Goal: Check status: Check status

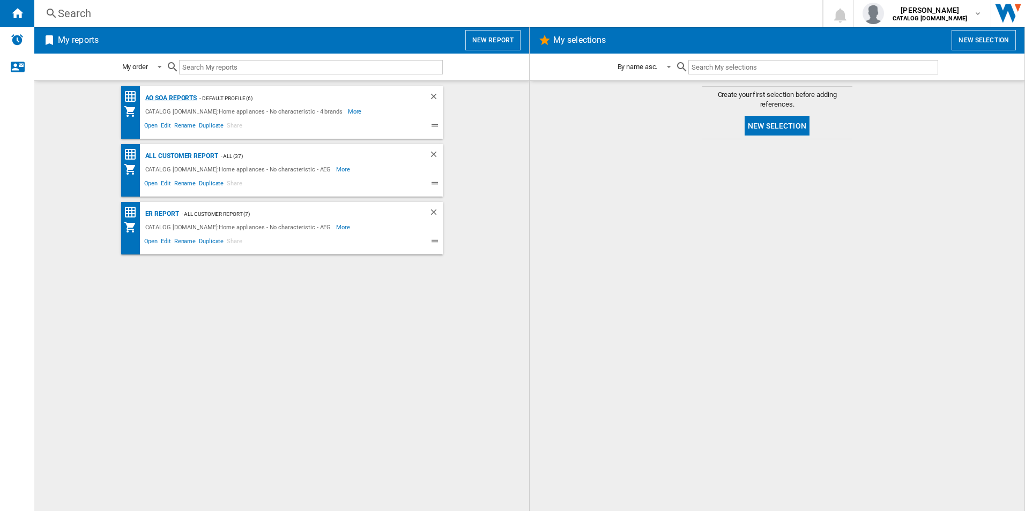
click at [172, 97] on div "AO SOA Reports" at bounding box center [170, 98] width 55 height 13
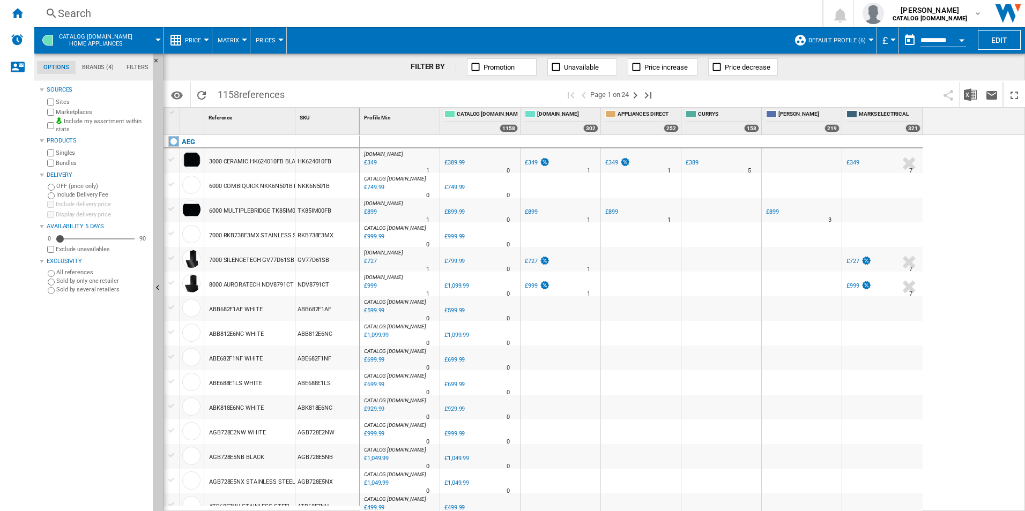
click at [400, 4] on div "Search Search 0 [PERSON_NAME] CATALOG [DOMAIN_NAME] CATALOG [DOMAIN_NAME] My se…" at bounding box center [529, 13] width 991 height 27
click at [396, 12] on div "Search" at bounding box center [426, 13] width 737 height 15
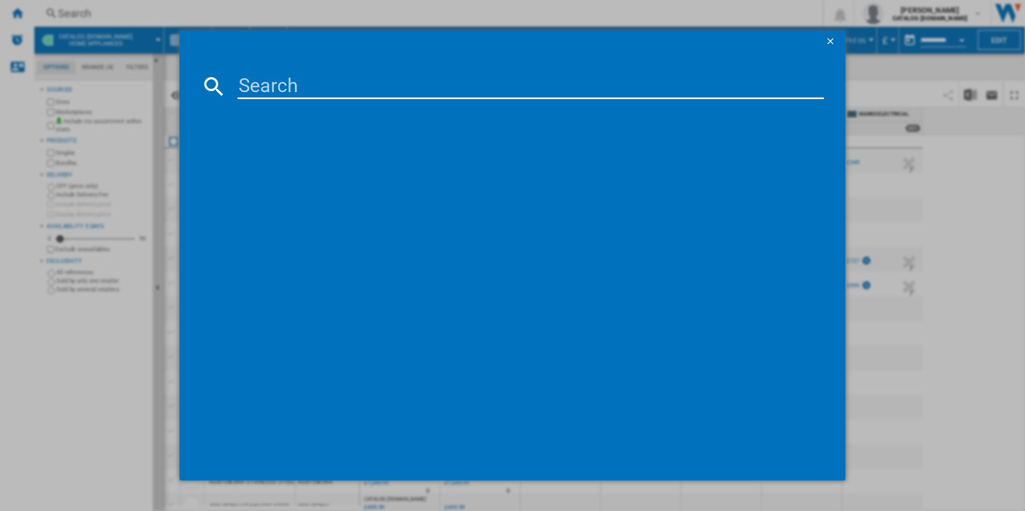
click at [345, 97] on input at bounding box center [531, 86] width 587 height 26
paste input "CCB6741ACB"
type input "CCB6741ACB"
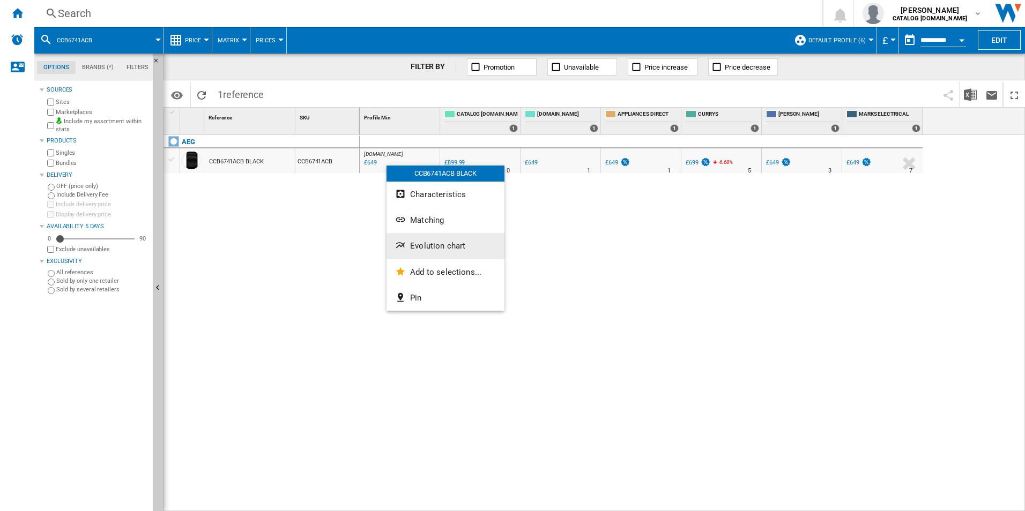
click at [424, 245] on span "Evolution chart" at bounding box center [437, 246] width 55 height 10
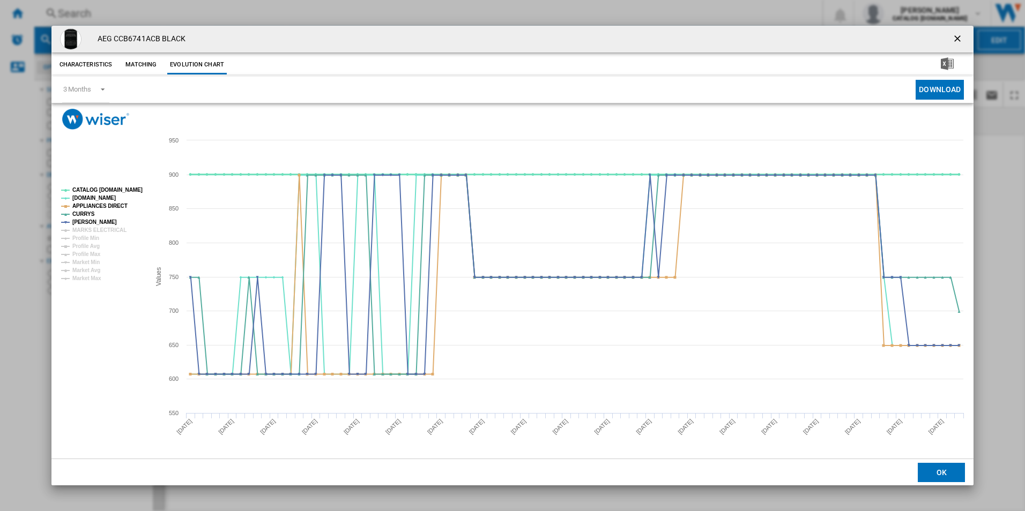
click at [131, 193] on tspan "CATALOG [DOMAIN_NAME]" at bounding box center [107, 190] width 70 height 6
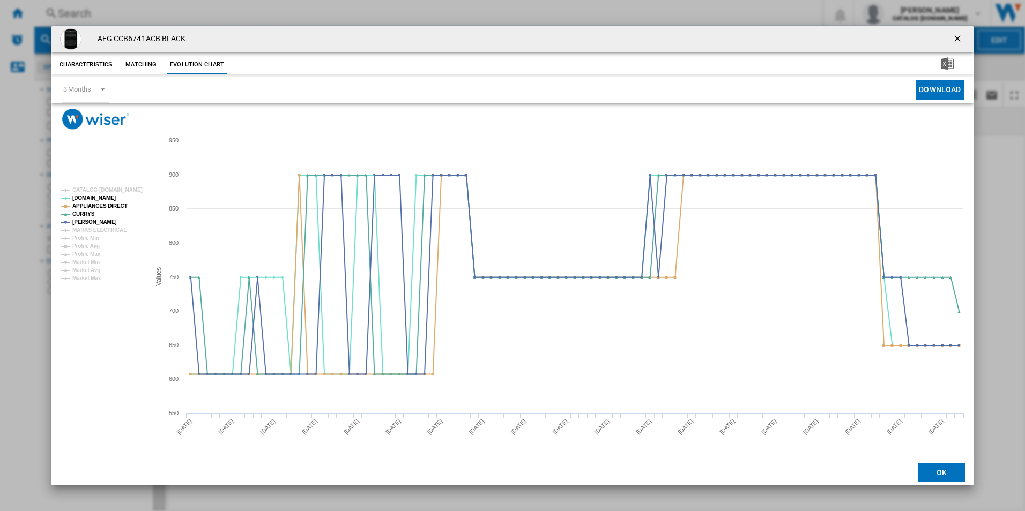
click at [102, 203] on tspan "APPLIANCES DIRECT" at bounding box center [99, 206] width 55 height 6
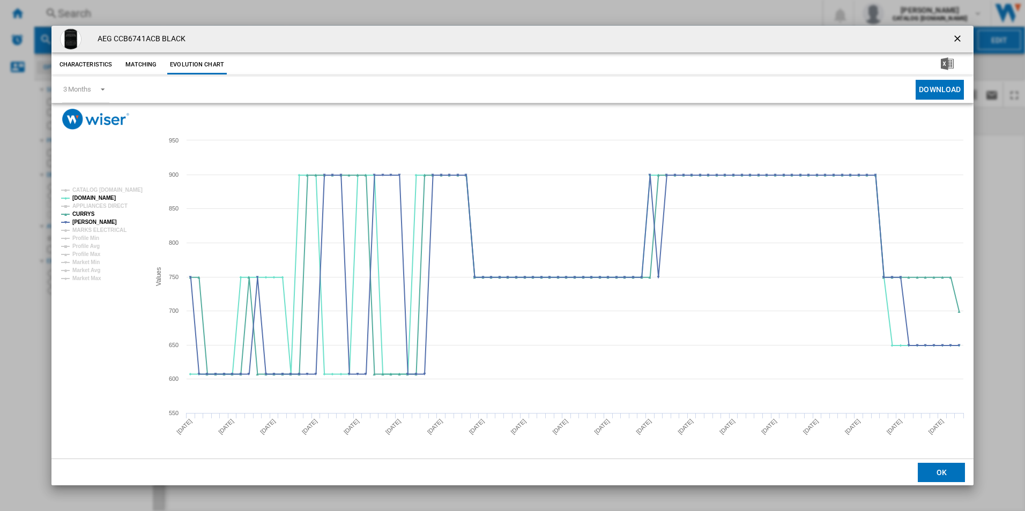
drag, startPoint x: 960, startPoint y: 35, endPoint x: 929, endPoint y: 39, distance: 31.3
click at [960, 35] on ng-md-icon "getI18NText('BUTTONS.CLOSE_DIALOG')" at bounding box center [958, 39] width 13 height 13
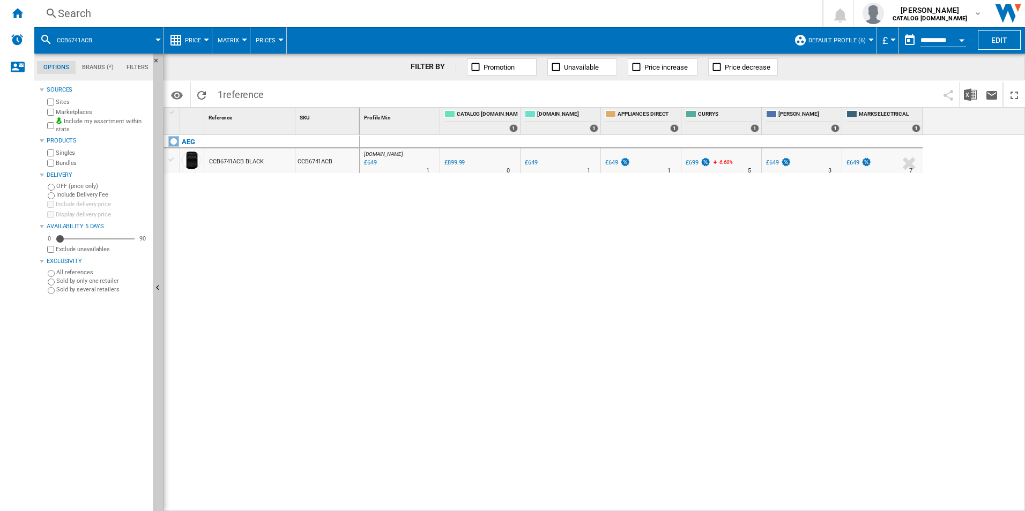
click at [663, 20] on div "Search" at bounding box center [426, 13] width 737 height 15
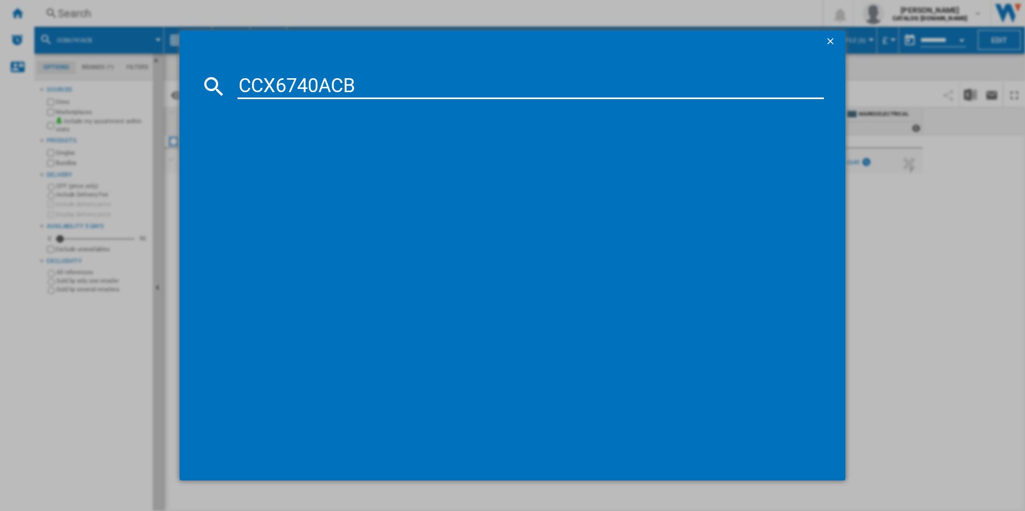
type input "CCX6740ACB"
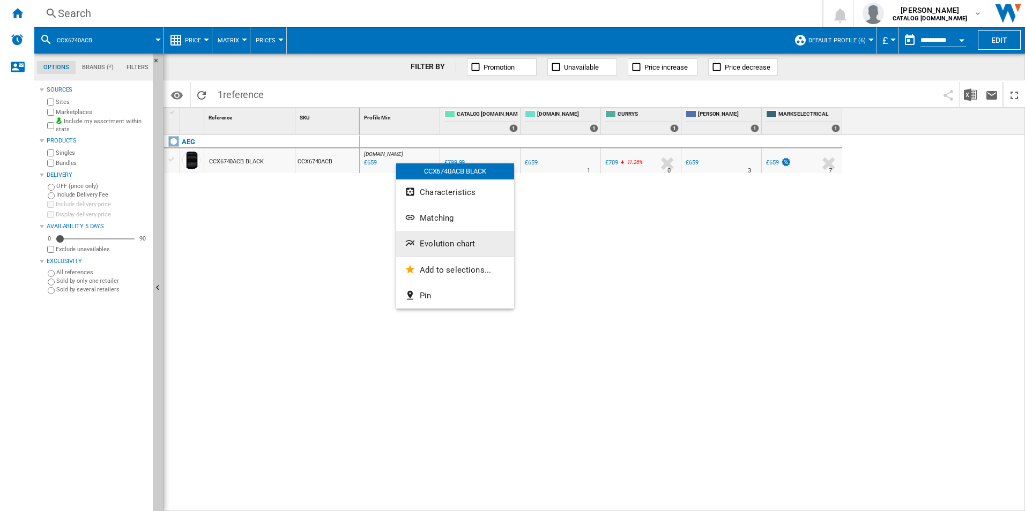
click at [429, 245] on span "Evolution chart" at bounding box center [447, 244] width 55 height 10
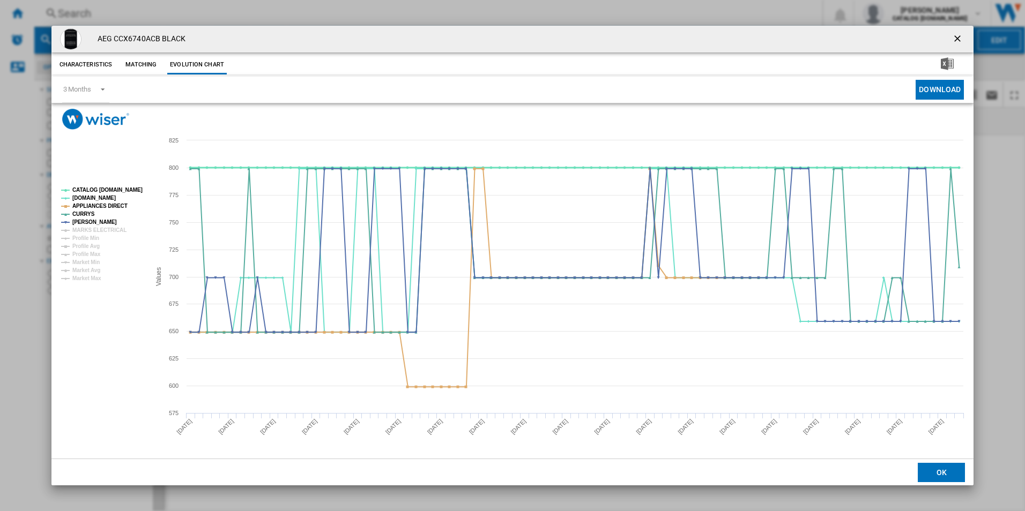
click at [116, 193] on tspan "CATALOG [DOMAIN_NAME]" at bounding box center [107, 190] width 70 height 6
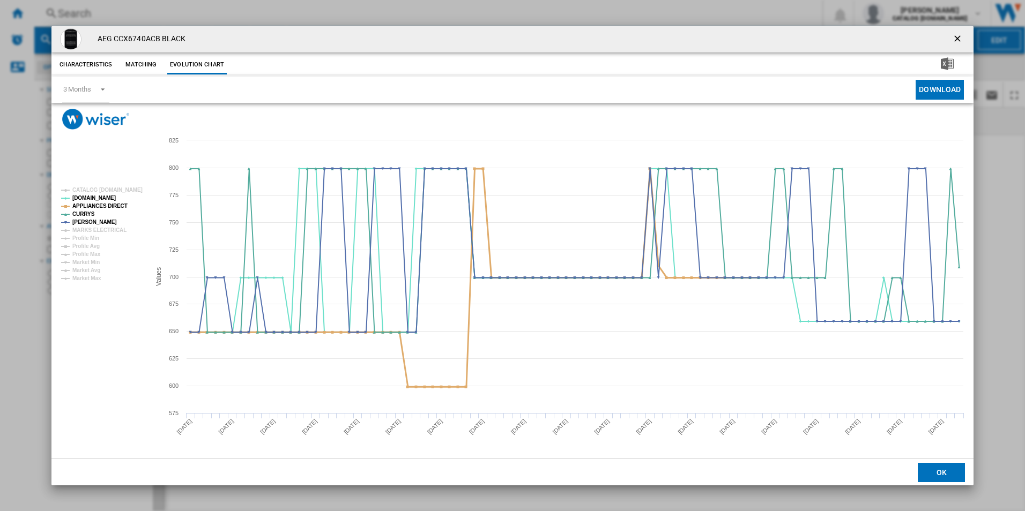
click at [115, 203] on tspan "APPLIANCES DIRECT" at bounding box center [99, 206] width 55 height 6
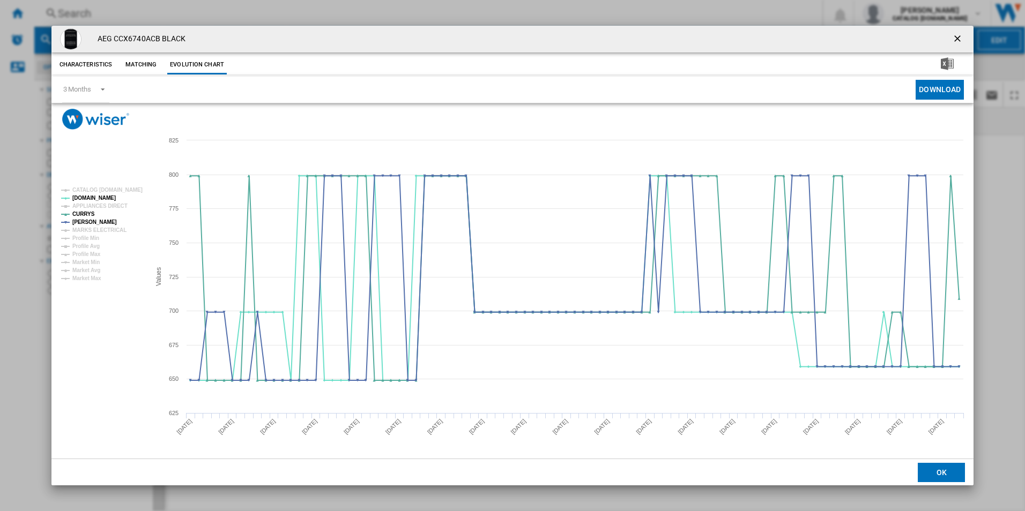
click at [961, 38] on ng-md-icon "getI18NText('BUTTONS.CLOSE_DIALOG')" at bounding box center [958, 39] width 13 height 13
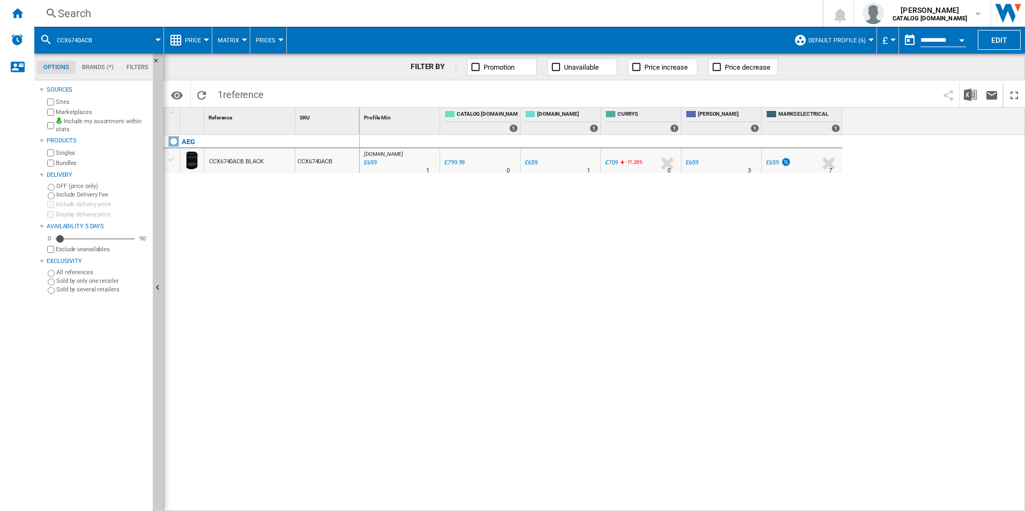
click at [255, 17] on div "Search" at bounding box center [426, 13] width 737 height 15
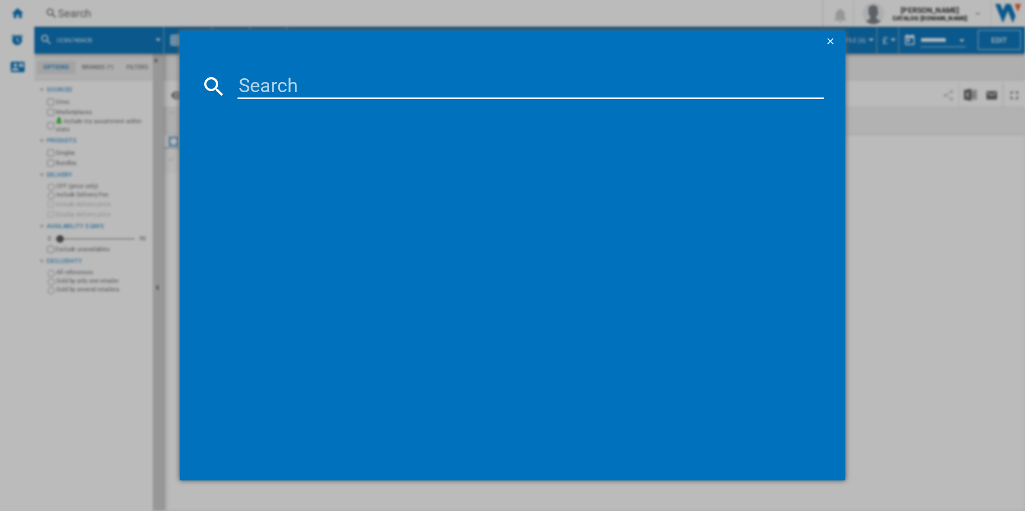
type input "CCB6741ACB"
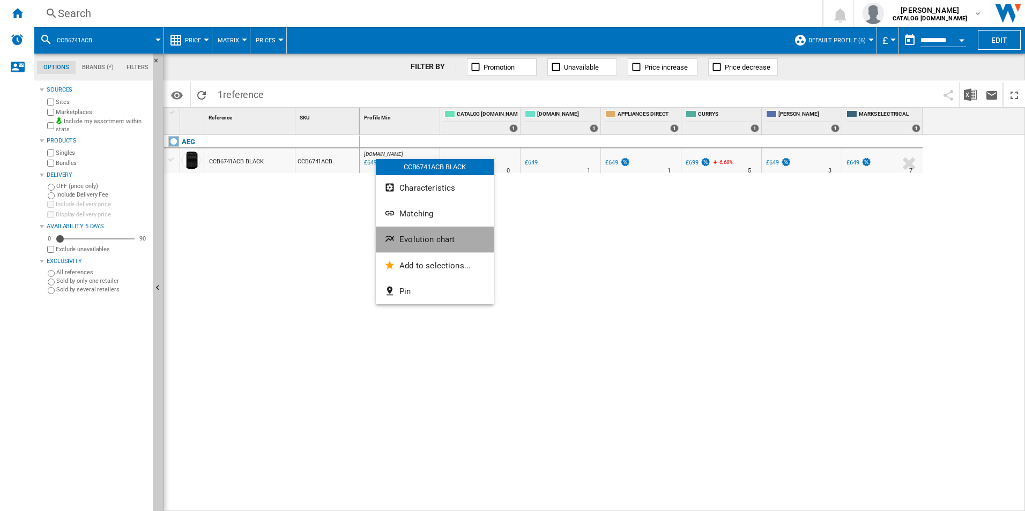
click at [418, 242] on span "Evolution chart" at bounding box center [426, 240] width 55 height 10
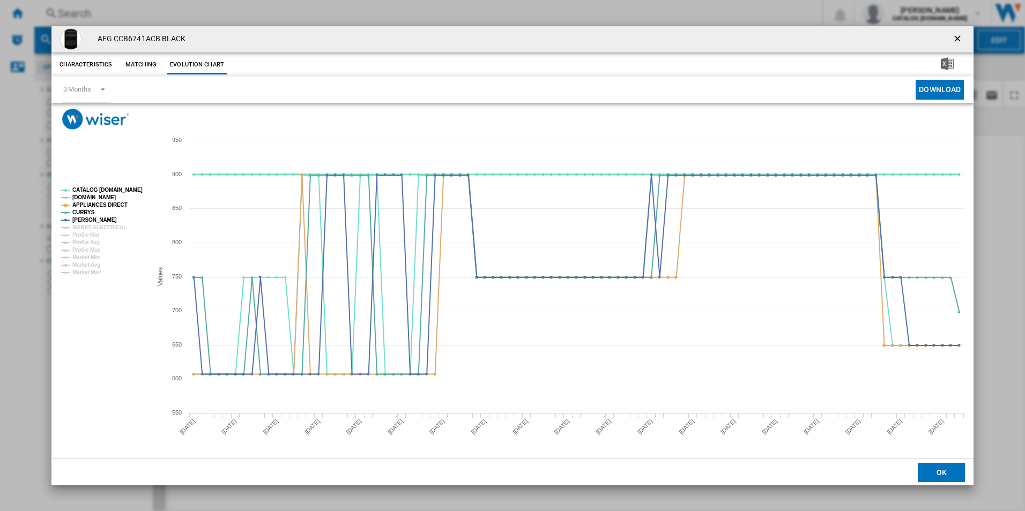
click at [127, 192] on tspan "CATALOG [DOMAIN_NAME]" at bounding box center [107, 190] width 70 height 6
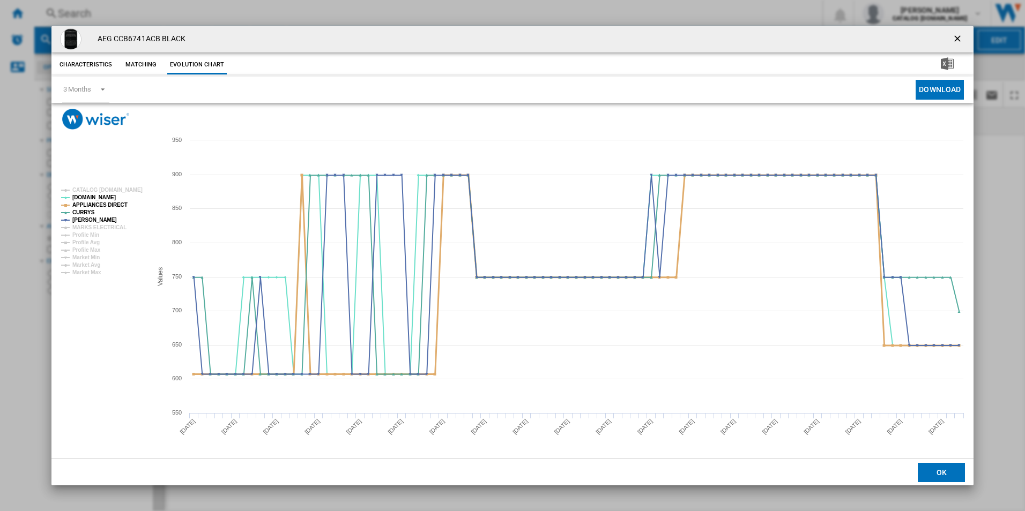
click at [115, 204] on tspan "APPLIANCES DIRECT" at bounding box center [99, 205] width 55 height 6
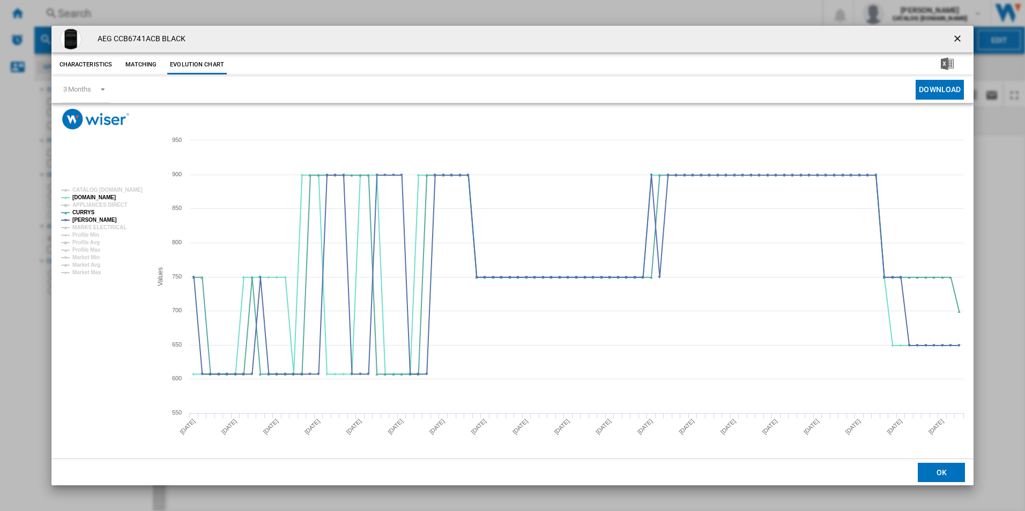
click at [958, 34] on ng-md-icon "getI18NText('BUTTONS.CLOSE_DIALOG')" at bounding box center [958, 39] width 13 height 13
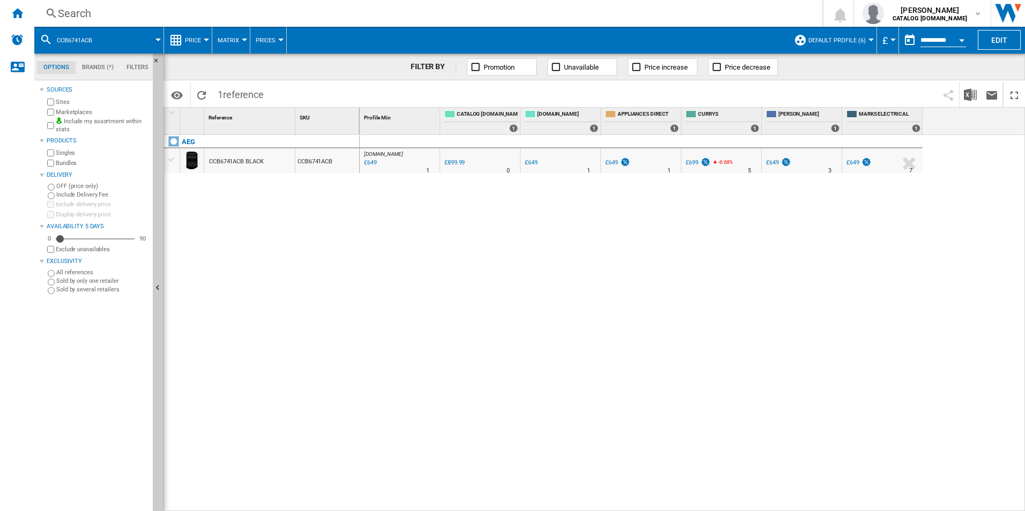
click at [611, 16] on div "Search" at bounding box center [426, 13] width 737 height 15
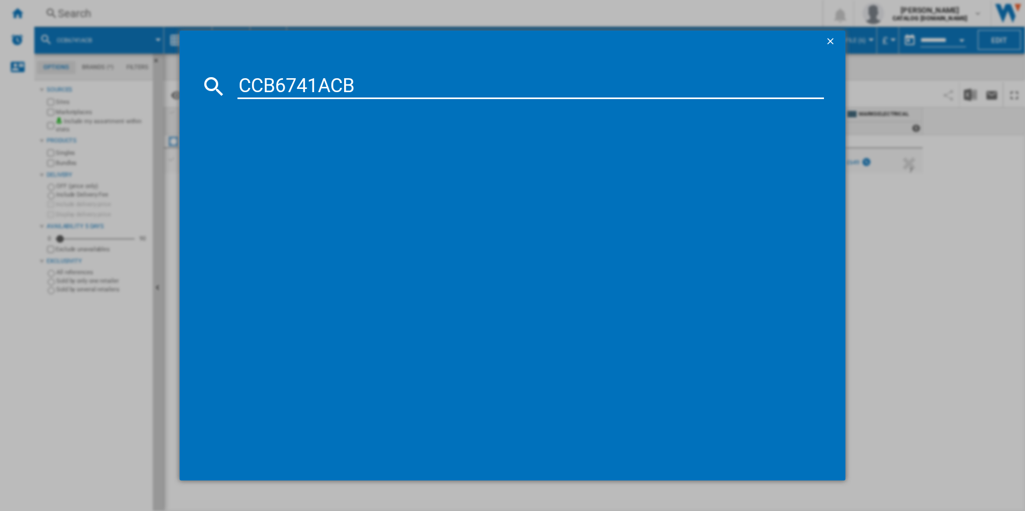
type input "CCB6741ACB"
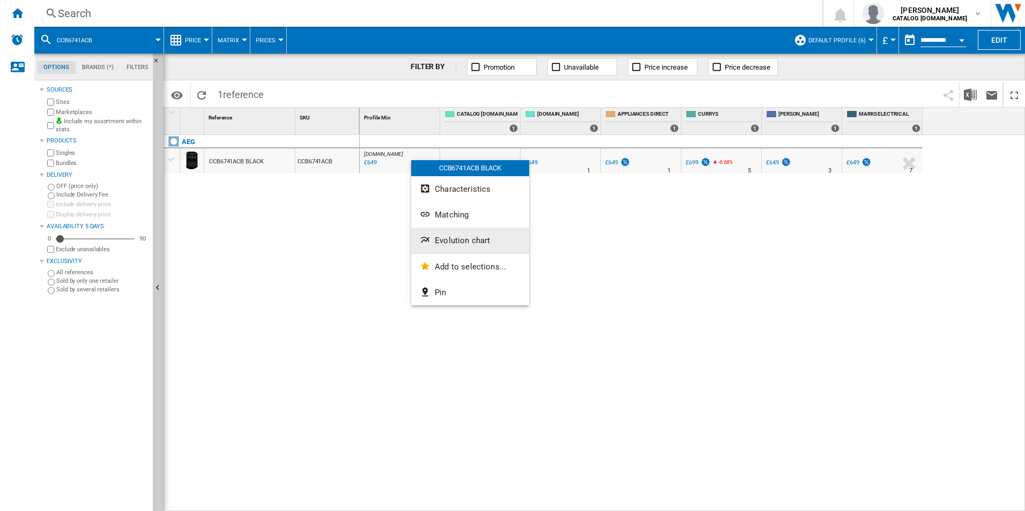
click at [456, 239] on span "Evolution chart" at bounding box center [462, 241] width 55 height 10
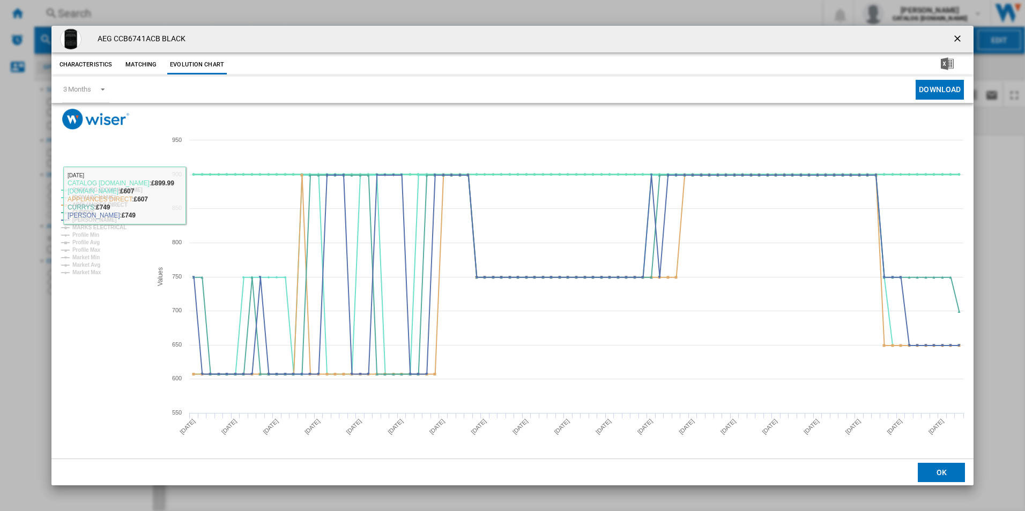
click at [129, 188] on tspan "CATALOG [DOMAIN_NAME]" at bounding box center [107, 190] width 70 height 6
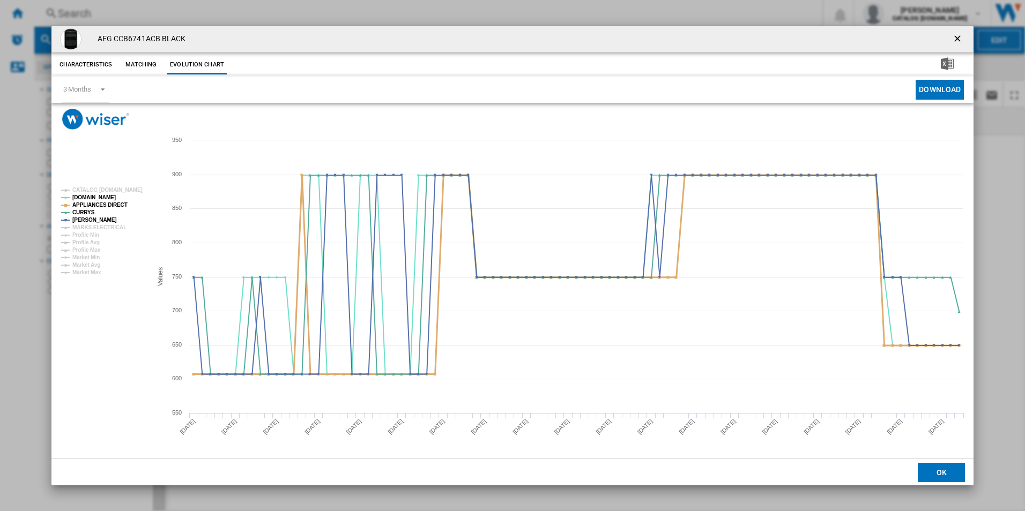
click at [112, 203] on tspan "APPLIANCES DIRECT" at bounding box center [99, 205] width 55 height 6
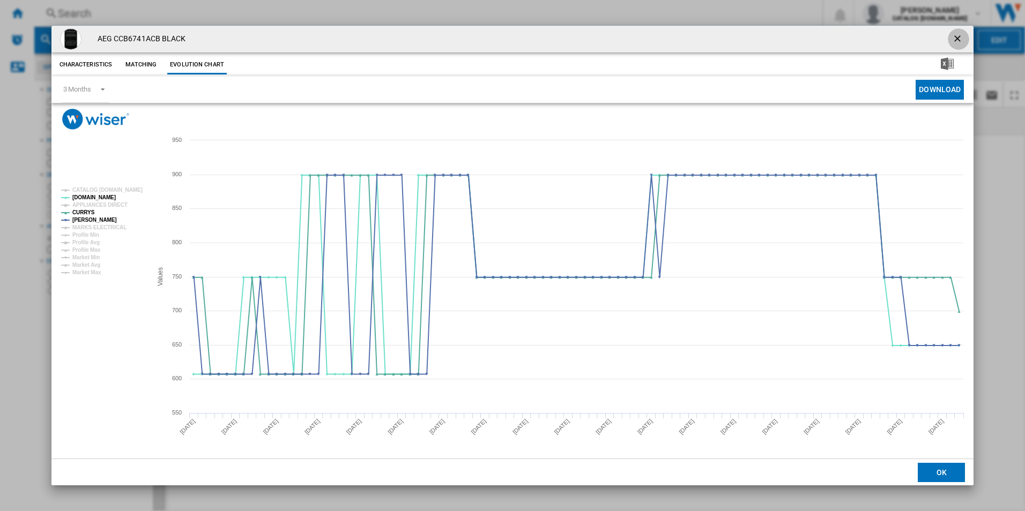
drag, startPoint x: 961, startPoint y: 34, endPoint x: 910, endPoint y: 107, distance: 88.6
click at [961, 34] on ng-md-icon "getI18NText('BUTTONS.CLOSE_DIALOG')" at bounding box center [958, 39] width 13 height 13
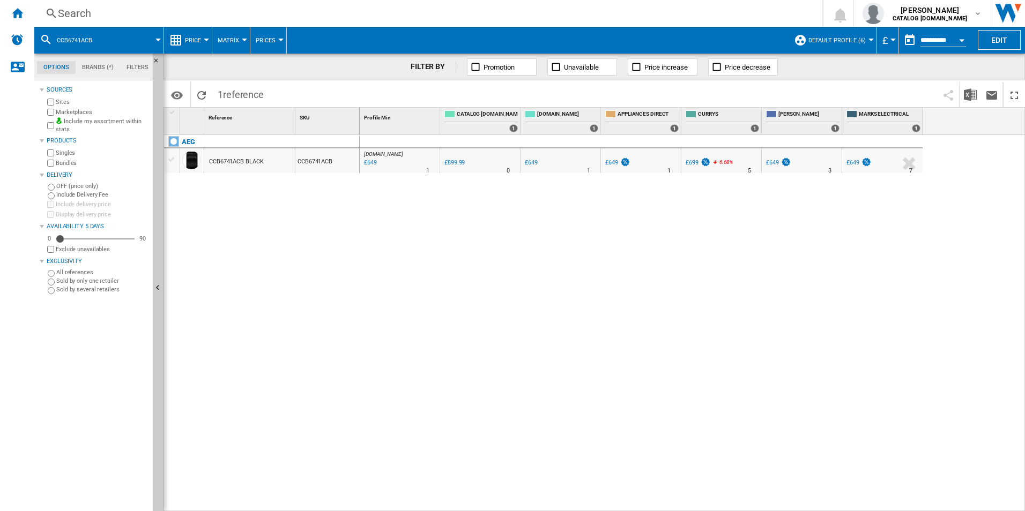
click at [612, 339] on div "[DOMAIN_NAME] : AO -27.9 % £649 % N/A 1 [DOMAIN_NAME] : AO 0.0 % £899.99 % N/A" at bounding box center [693, 323] width 666 height 377
click at [592, 332] on div "[DOMAIN_NAME] : AO -27.9 % £649 % N/A 1 [DOMAIN_NAME] : AO 0.0 % £899.99 % N/A" at bounding box center [693, 323] width 666 height 377
